Goal: Find specific page/section: Find specific page/section

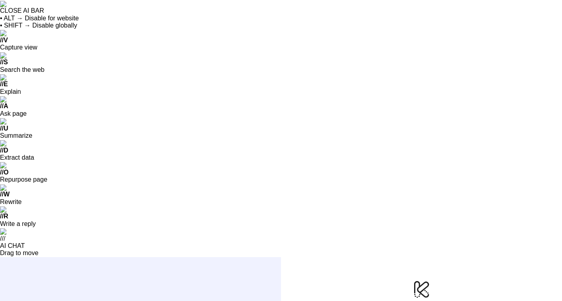
type input "**********"
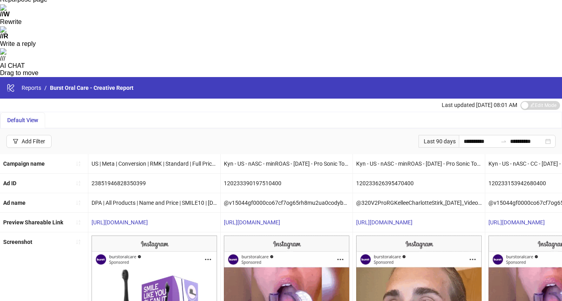
scroll to position [199, 0]
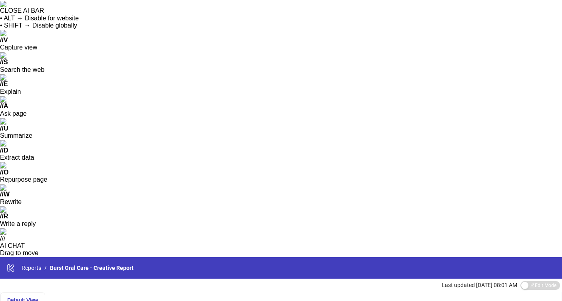
scroll to position [0, 6]
drag, startPoint x: 41, startPoint y: 84, endPoint x: 39, endPoint y: 73, distance: 11.7
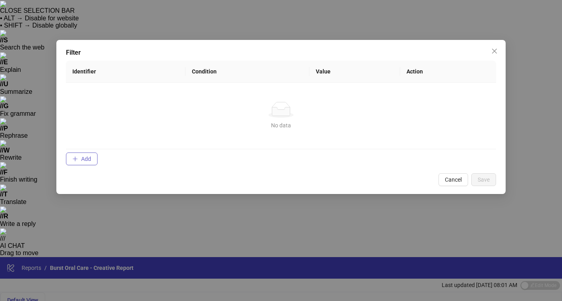
click at [93, 160] on button "Add" at bounding box center [82, 159] width 32 height 13
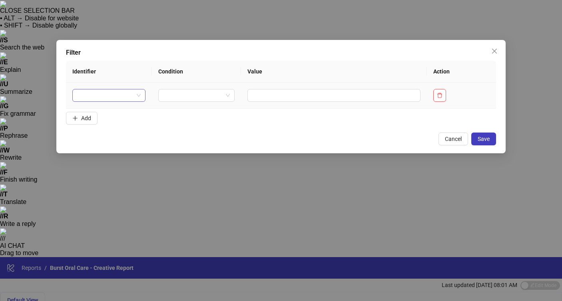
click at [114, 97] on input "search" at bounding box center [105, 96] width 57 height 12
click at [462, 142] on button "Cancel" at bounding box center [454, 139] width 30 height 13
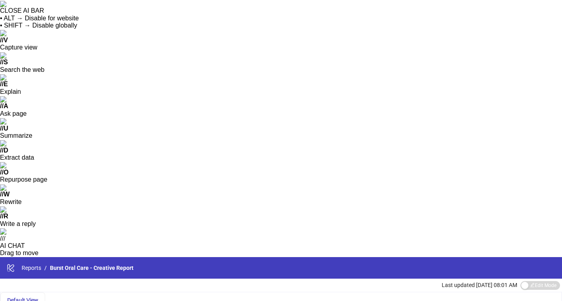
click at [25, 296] on div "Default View" at bounding box center [22, 300] width 31 height 9
click at [30, 297] on span "Default View" at bounding box center [22, 300] width 31 height 6
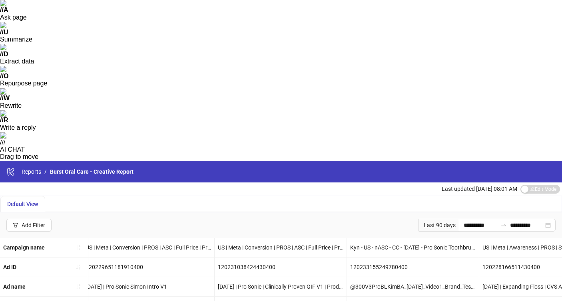
scroll to position [199, 0]
